Goal: Task Accomplishment & Management: Manage account settings

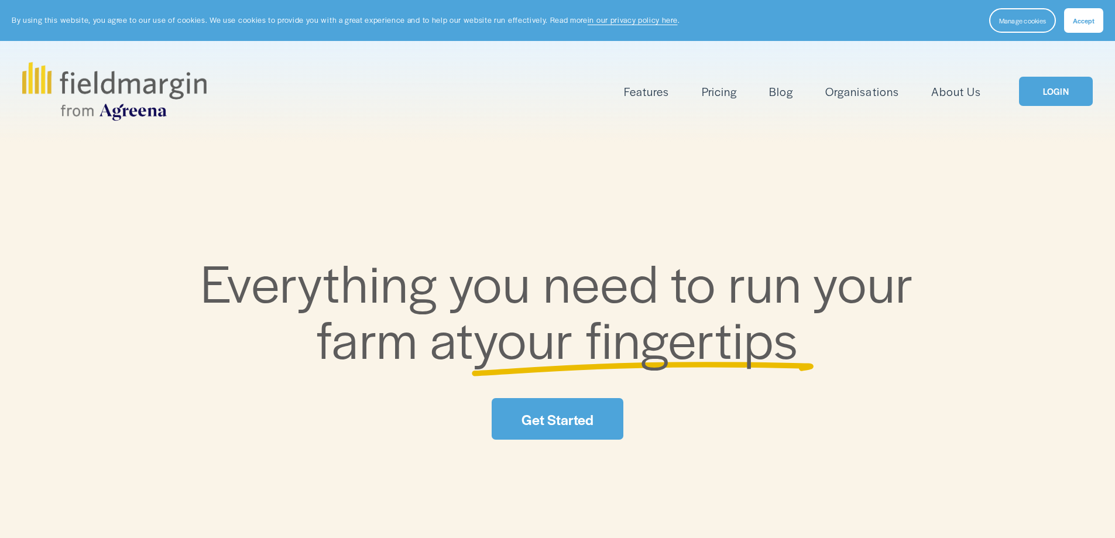
click at [1030, 98] on link "LOGIN" at bounding box center [1056, 92] width 74 height 30
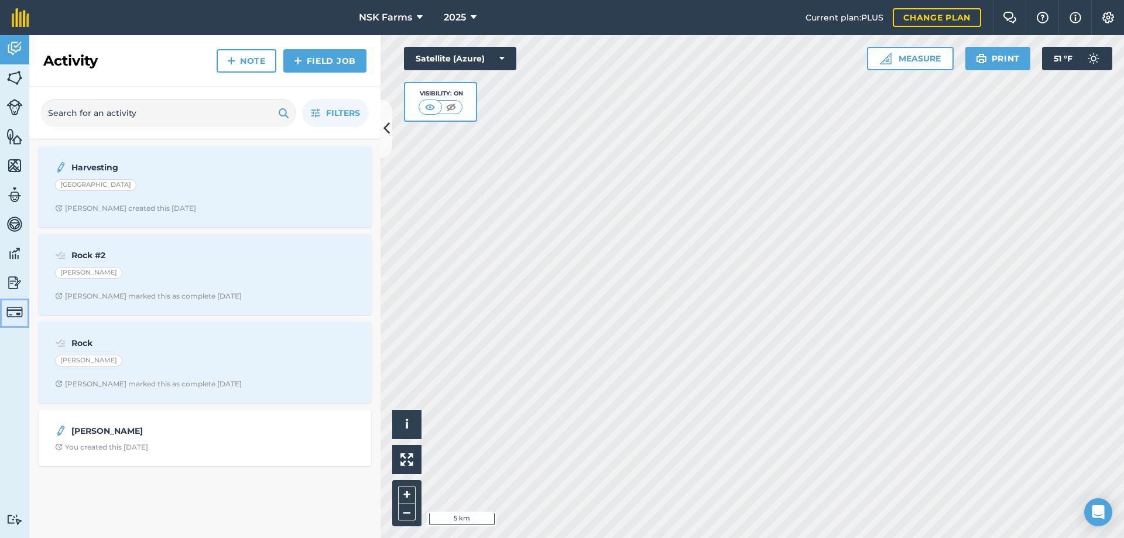
click at [6, 309] on link "Billing" at bounding box center [14, 313] width 29 height 29
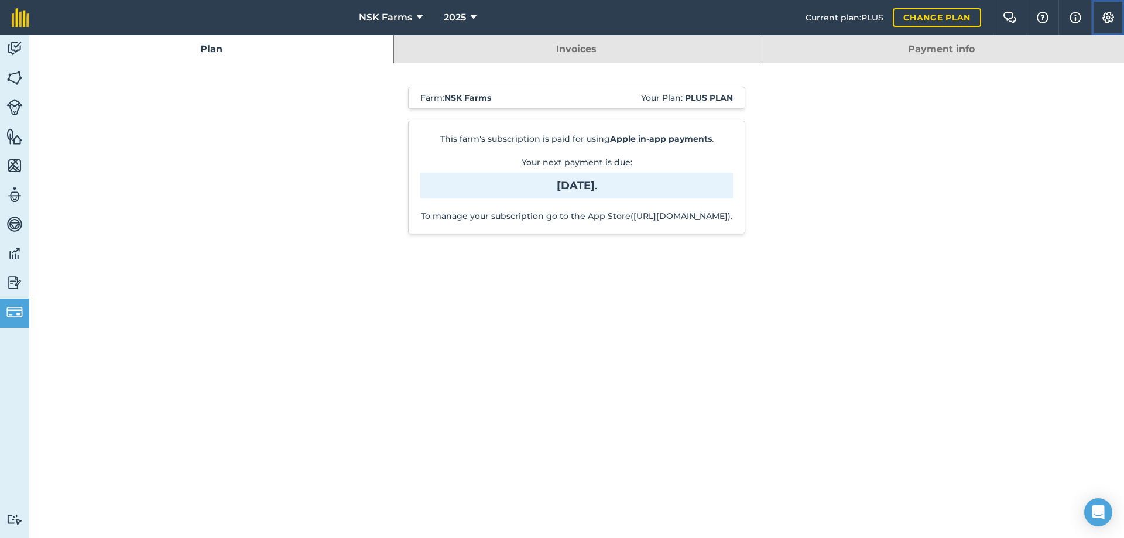
click at [1107, 13] on img at bounding box center [1108, 18] width 14 height 12
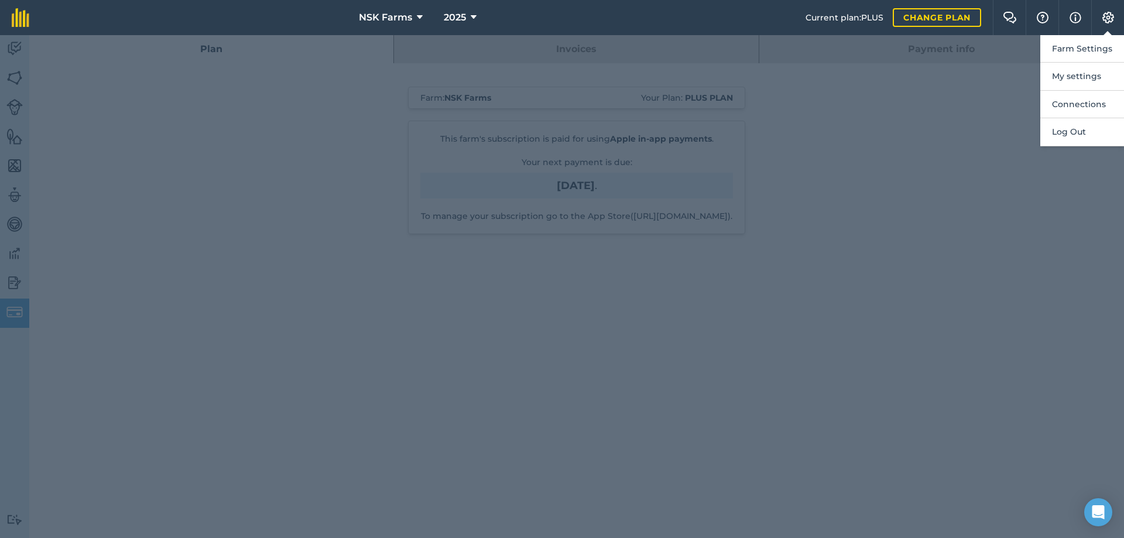
click at [965, 79] on div at bounding box center [562, 286] width 1124 height 503
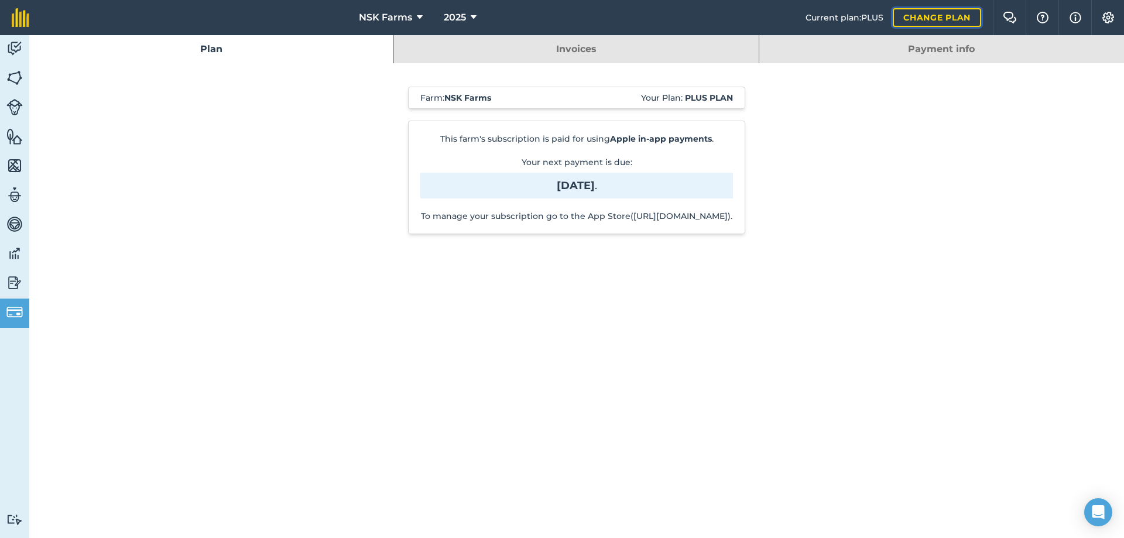
click at [946, 18] on link "Change plan" at bounding box center [937, 17] width 88 height 19
click at [921, 16] on link "Change plan" at bounding box center [937, 17] width 88 height 19
click at [30, 16] on link at bounding box center [20, 17] width 41 height 35
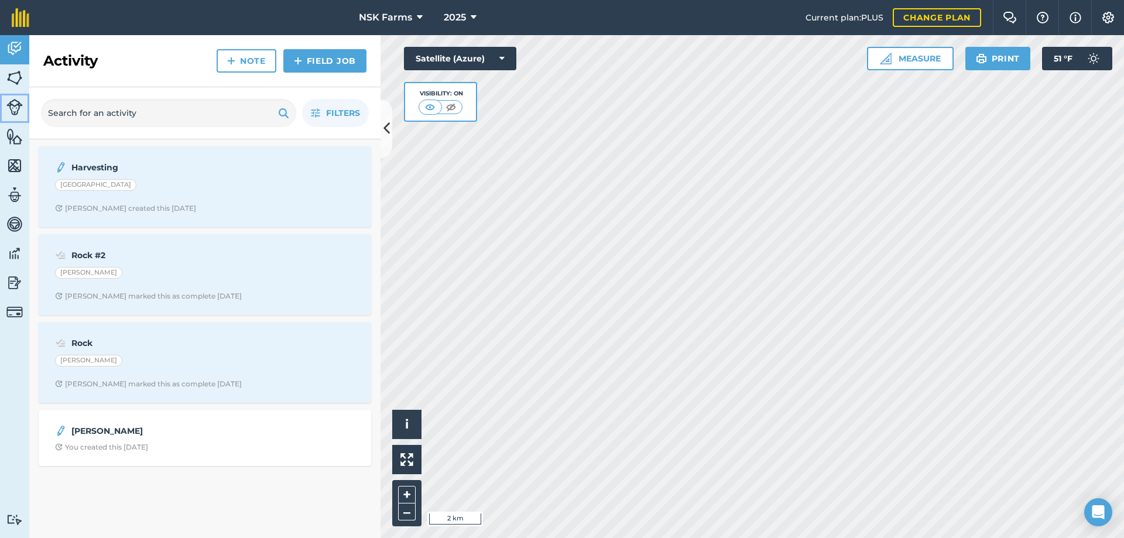
click at [18, 113] on img at bounding box center [14, 107] width 16 height 16
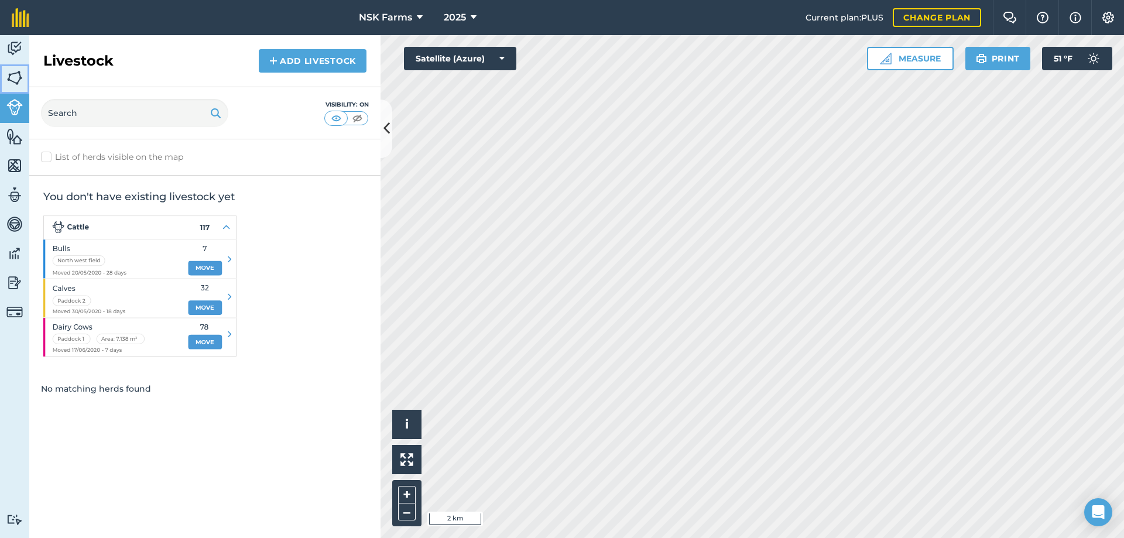
click at [13, 80] on img at bounding box center [14, 78] width 16 height 18
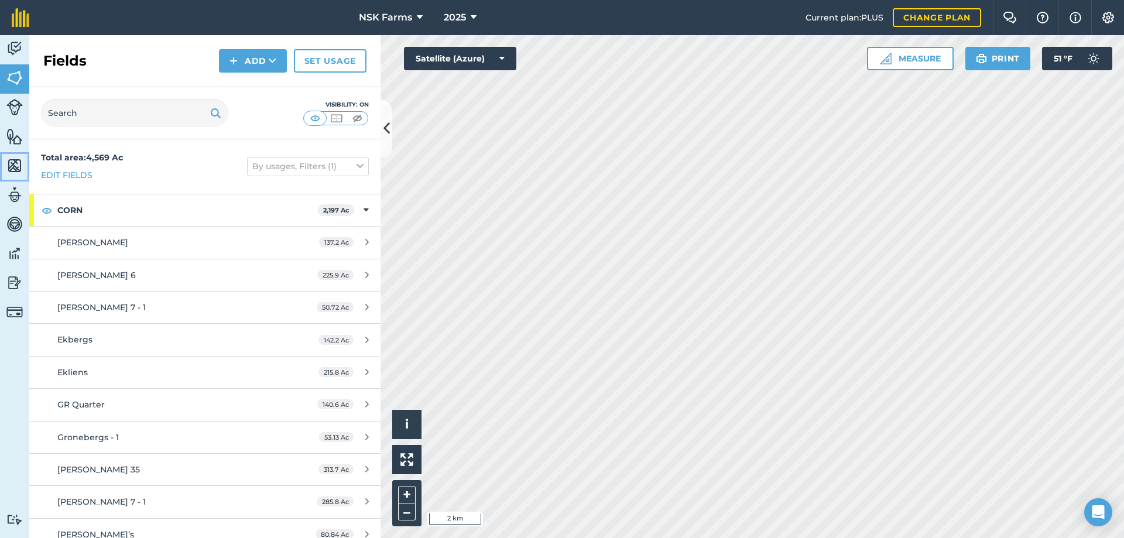
click at [14, 166] on img at bounding box center [14, 166] width 16 height 18
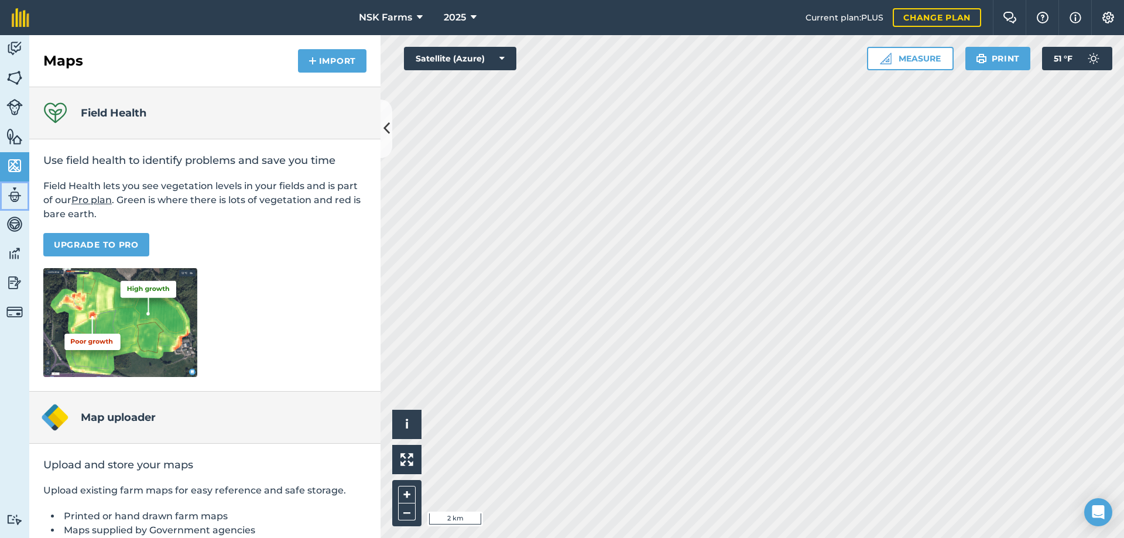
click at [10, 194] on img at bounding box center [14, 195] width 16 height 18
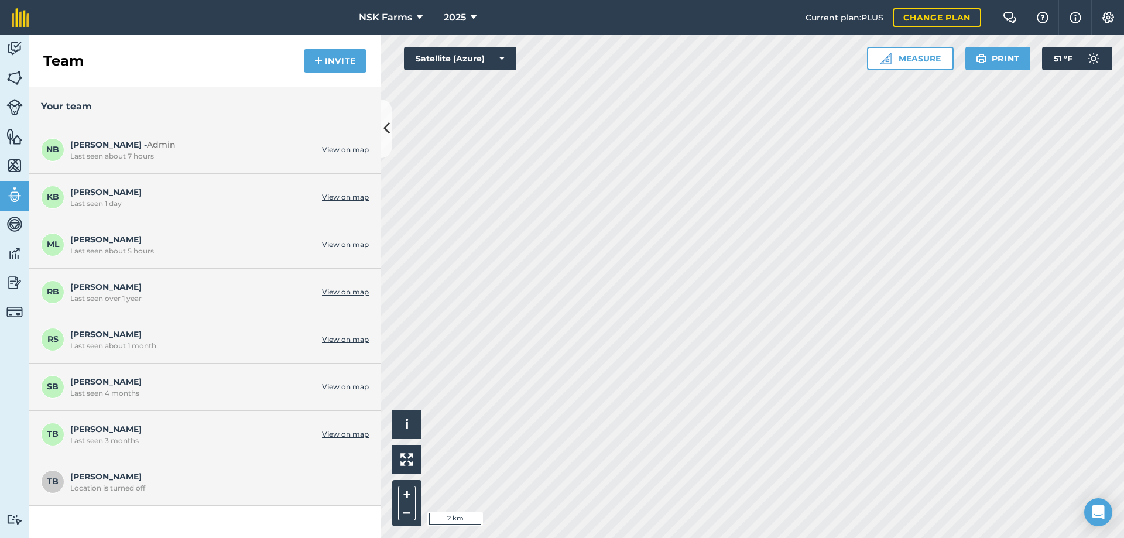
click at [337, 433] on link "View on map" at bounding box center [345, 434] width 47 height 9
click at [385, 126] on icon at bounding box center [386, 128] width 6 height 20
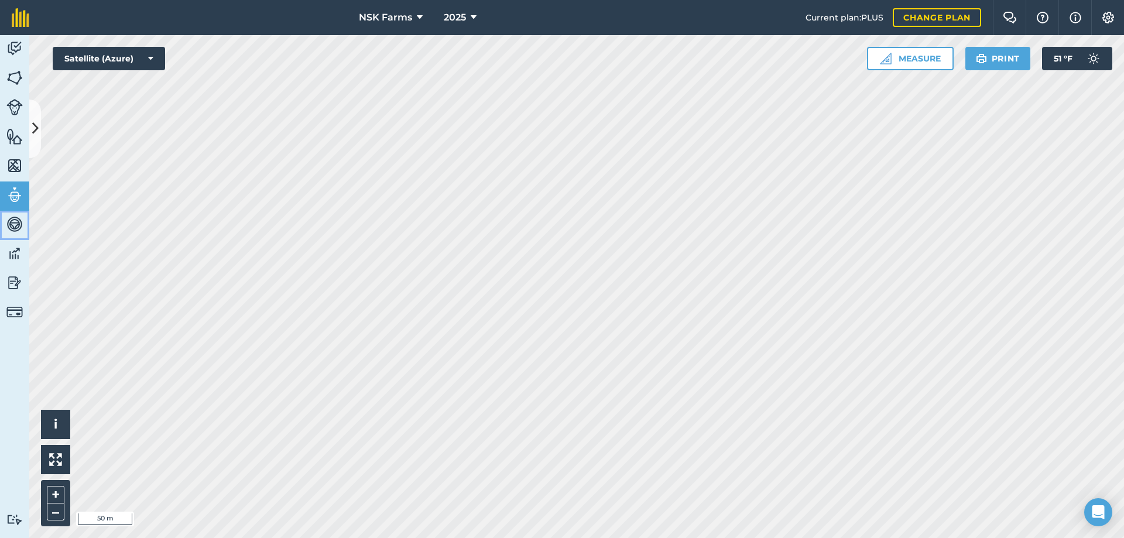
click at [11, 222] on img at bounding box center [14, 224] width 16 height 18
click at [13, 251] on img at bounding box center [14, 254] width 16 height 18
click at [20, 285] on img at bounding box center [14, 283] width 16 height 18
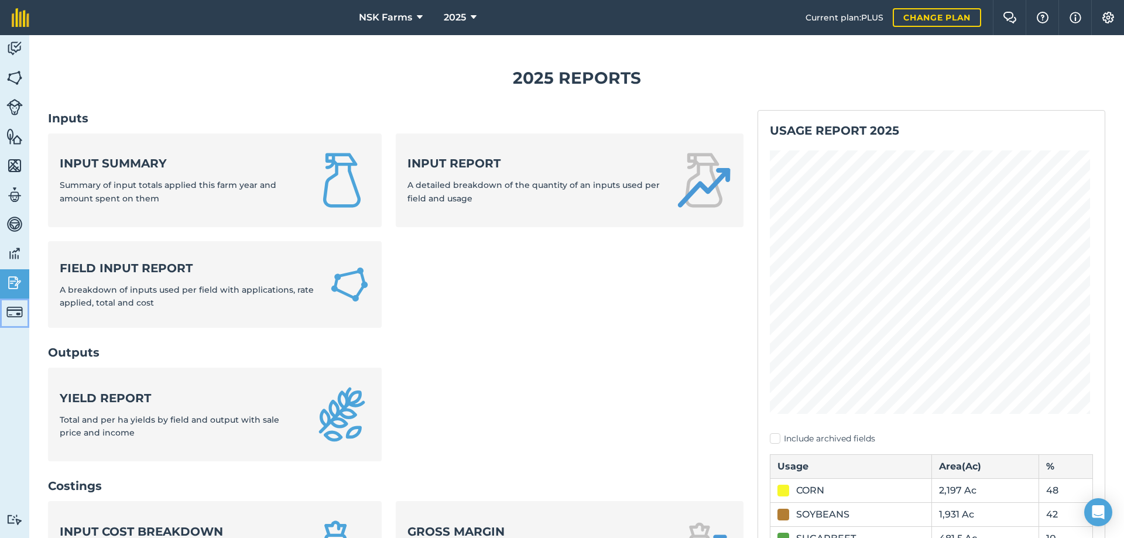
click at [13, 305] on img at bounding box center [14, 312] width 16 height 16
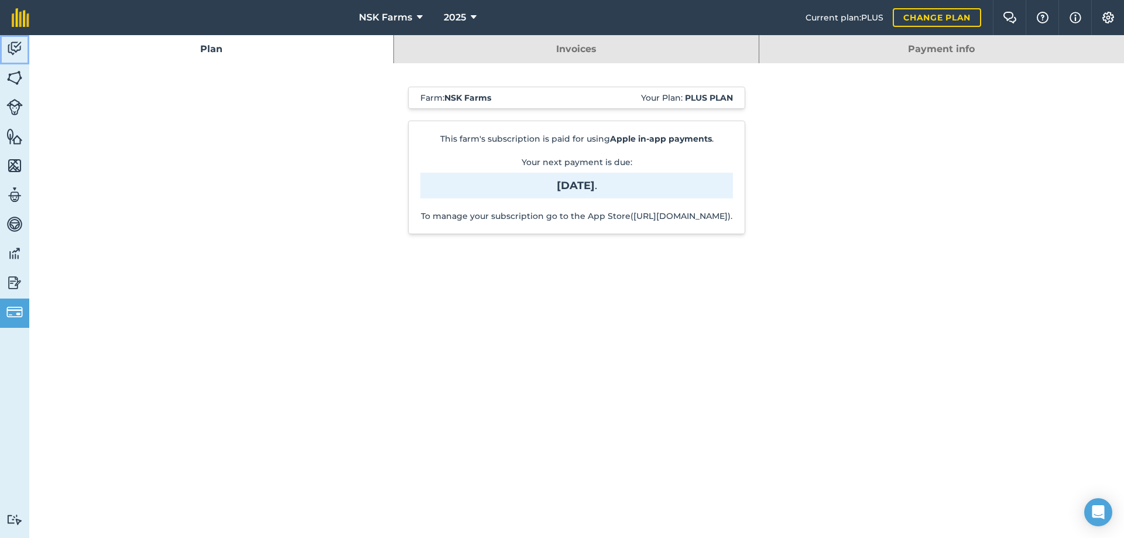
click at [4, 50] on link "Activity" at bounding box center [14, 49] width 29 height 29
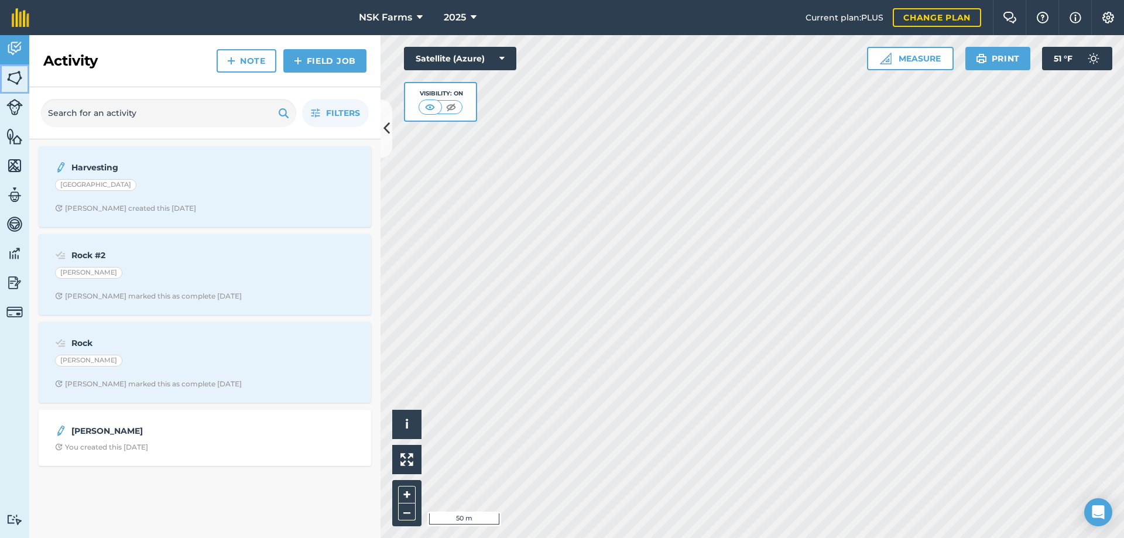
click at [18, 80] on img at bounding box center [14, 78] width 16 height 18
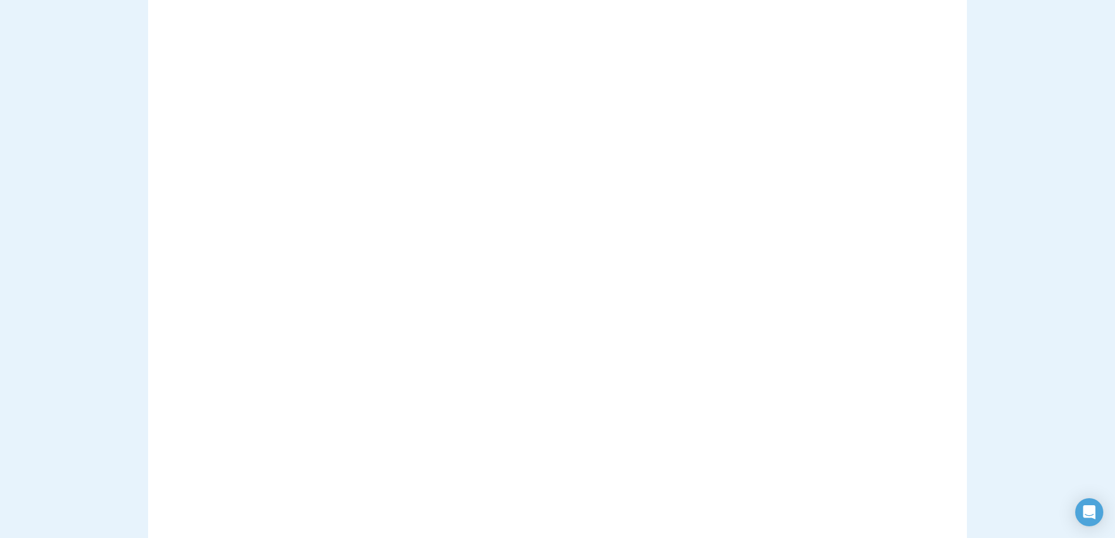
scroll to position [176, 0]
